Goal: Find specific page/section: Find specific page/section

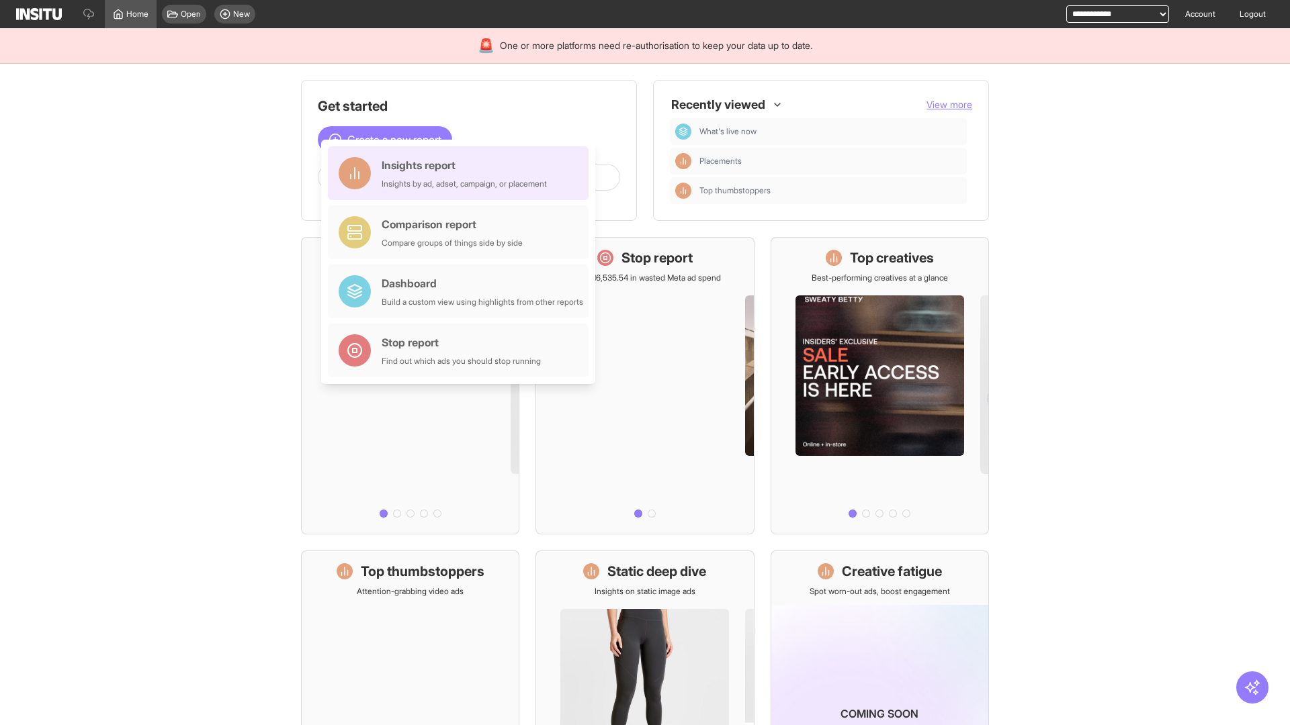
click at [461, 173] on div "Insights report Insights by ad, adset, campaign, or placement" at bounding box center [463, 173] width 165 height 32
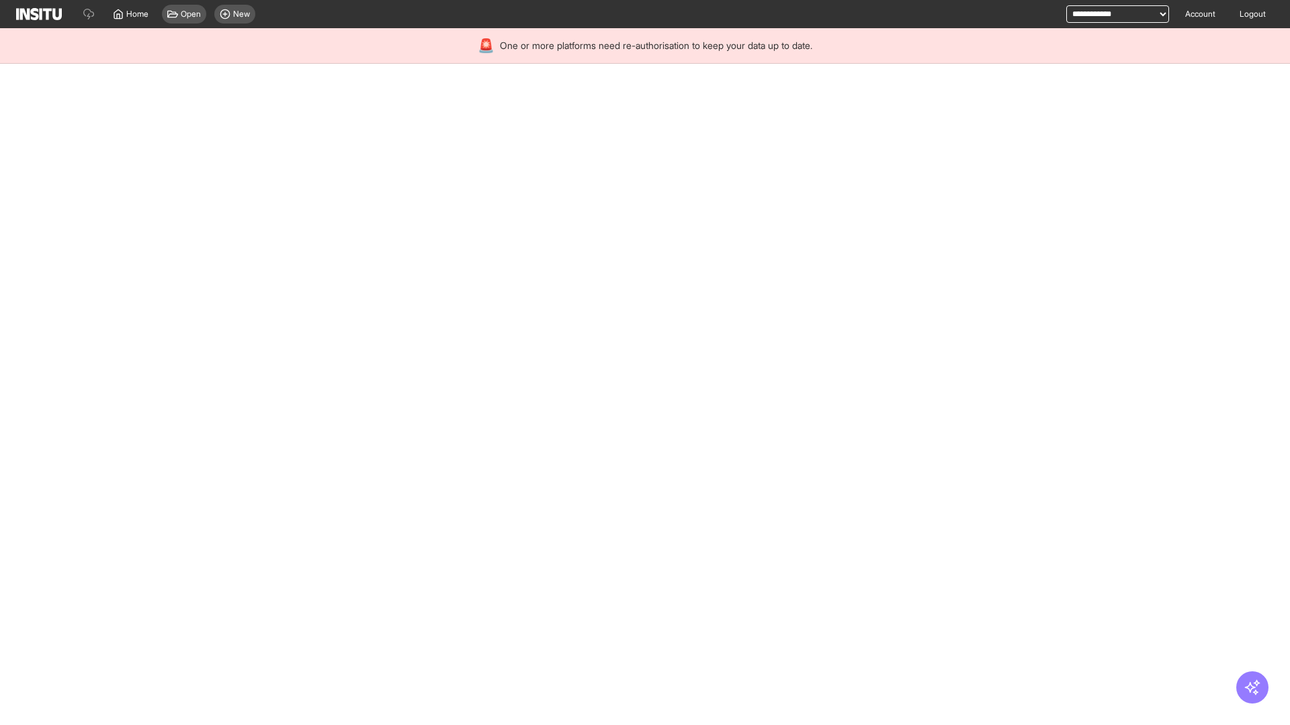
select select "**"
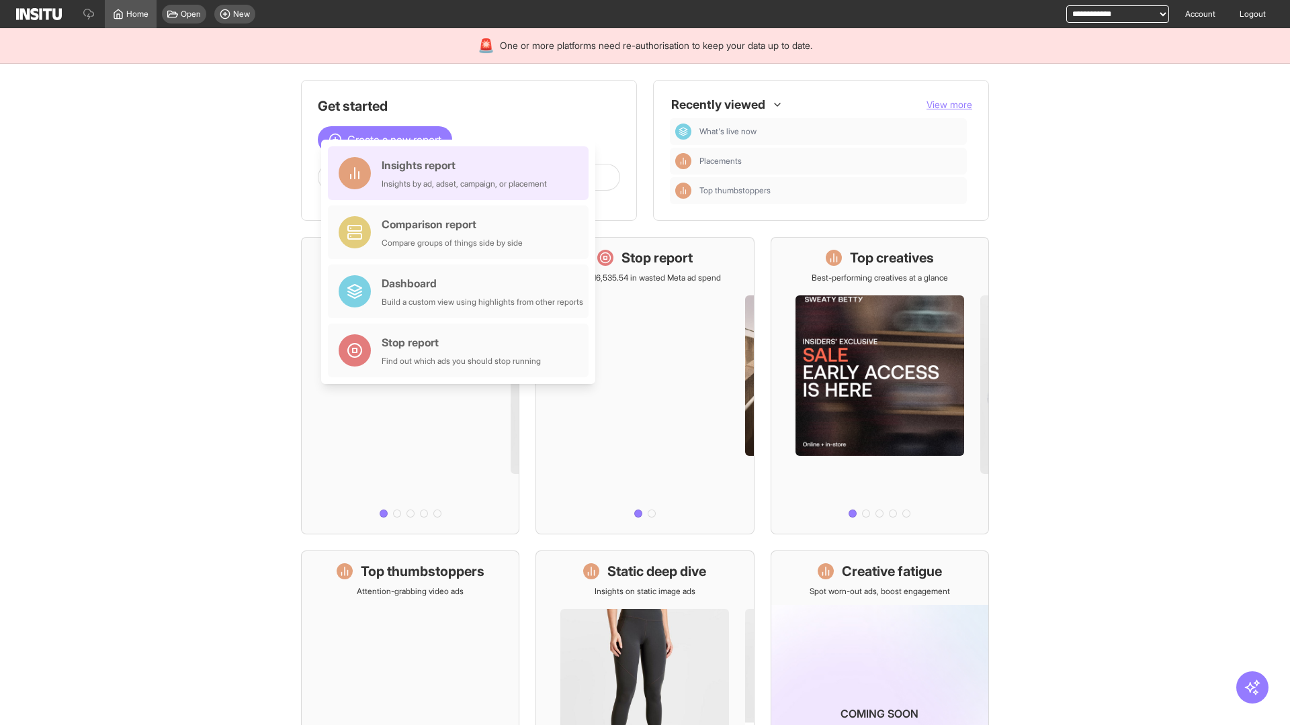
click at [461, 173] on div "Insights report Insights by ad, adset, campaign, or placement" at bounding box center [463, 173] width 165 height 32
